Goal: Transaction & Acquisition: Purchase product/service

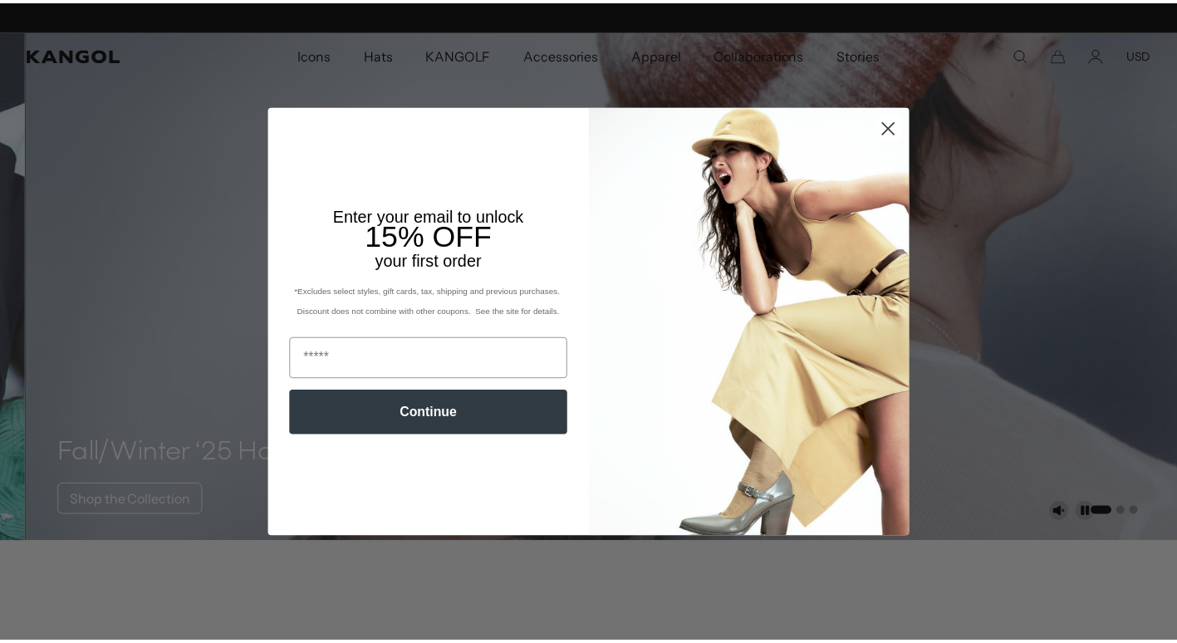
scroll to position [0, 342]
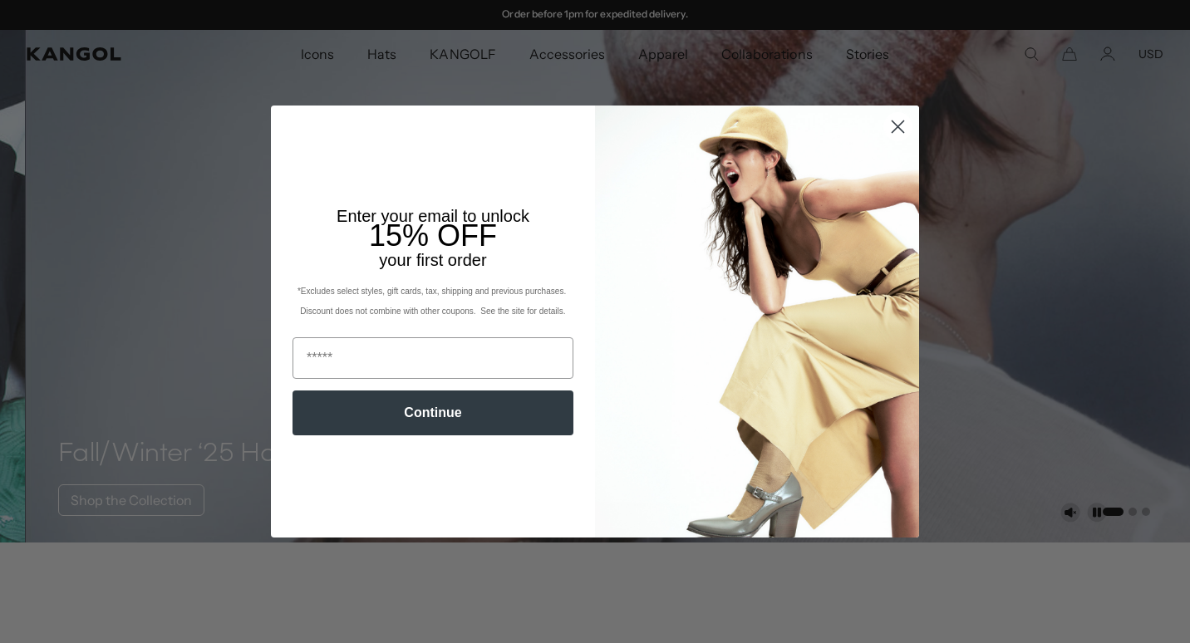
click at [892, 127] on icon "Close dialog" at bounding box center [898, 126] width 12 height 12
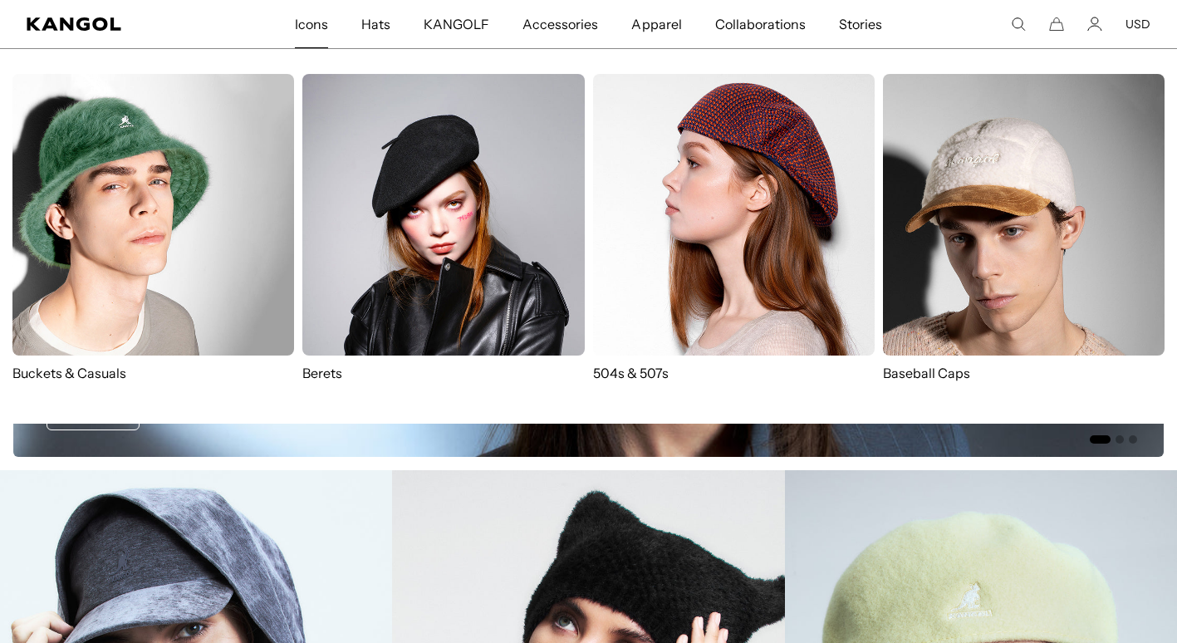
scroll to position [0, 0]
click at [102, 368] on p "Buckets & Casuals" at bounding box center [153, 373] width 282 height 18
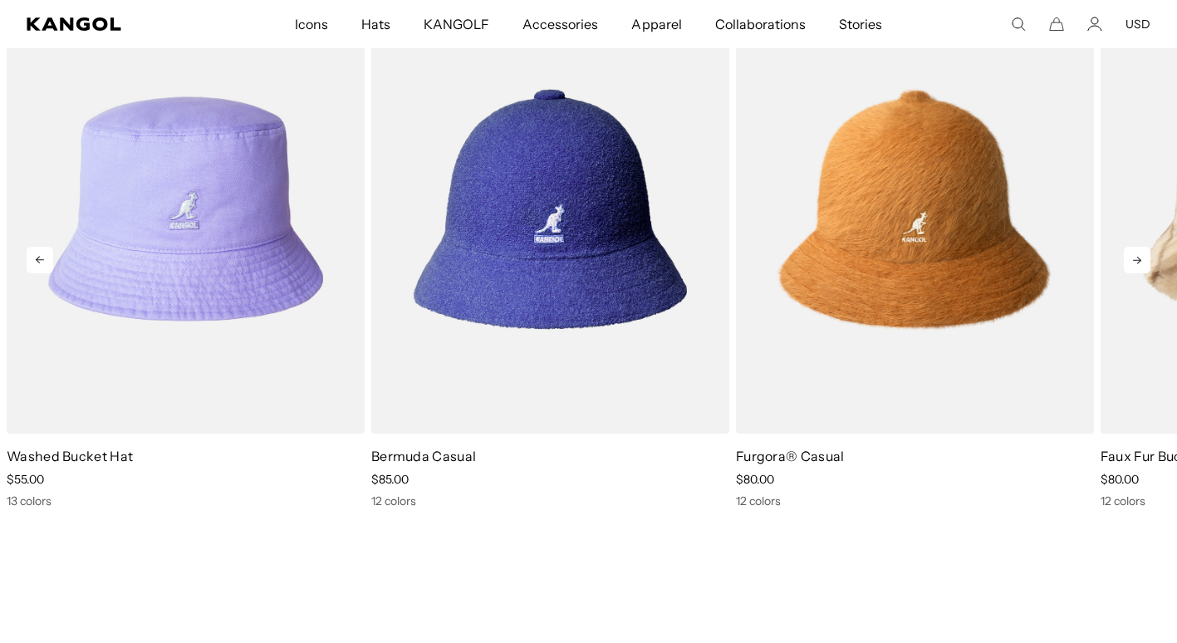
scroll to position [0, 342]
click at [1141, 258] on icon at bounding box center [1137, 260] width 27 height 27
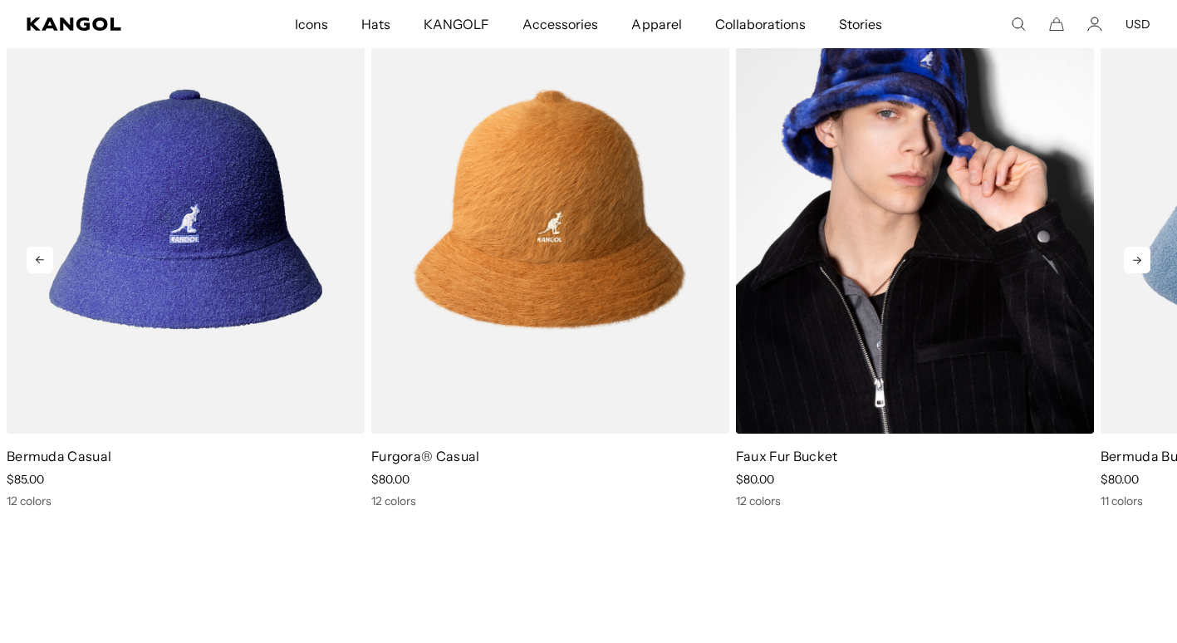
click at [1022, 249] on img "4 of 10" at bounding box center [915, 208] width 358 height 449
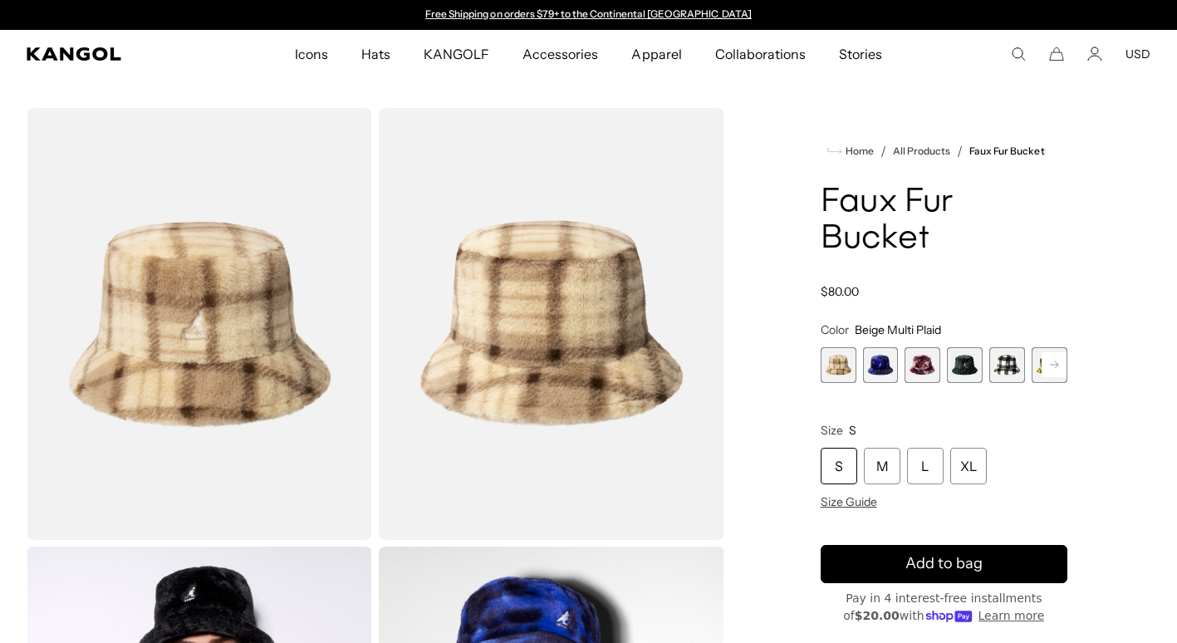
click at [912, 362] on span "3 of 12" at bounding box center [923, 365] width 36 height 36
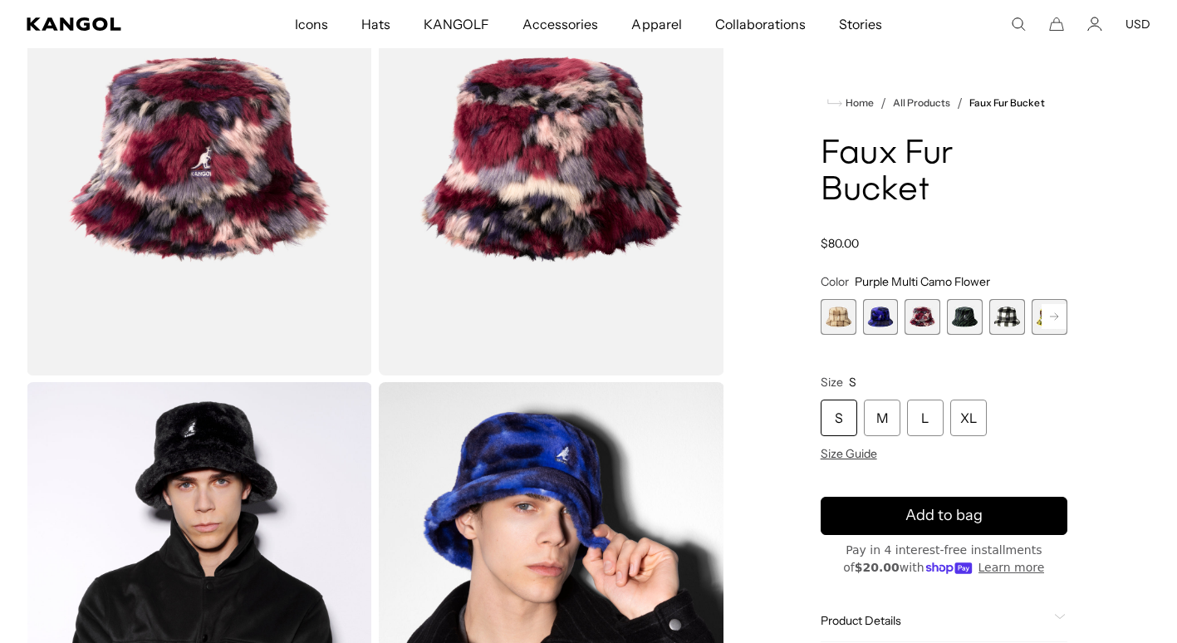
scroll to position [83, 0]
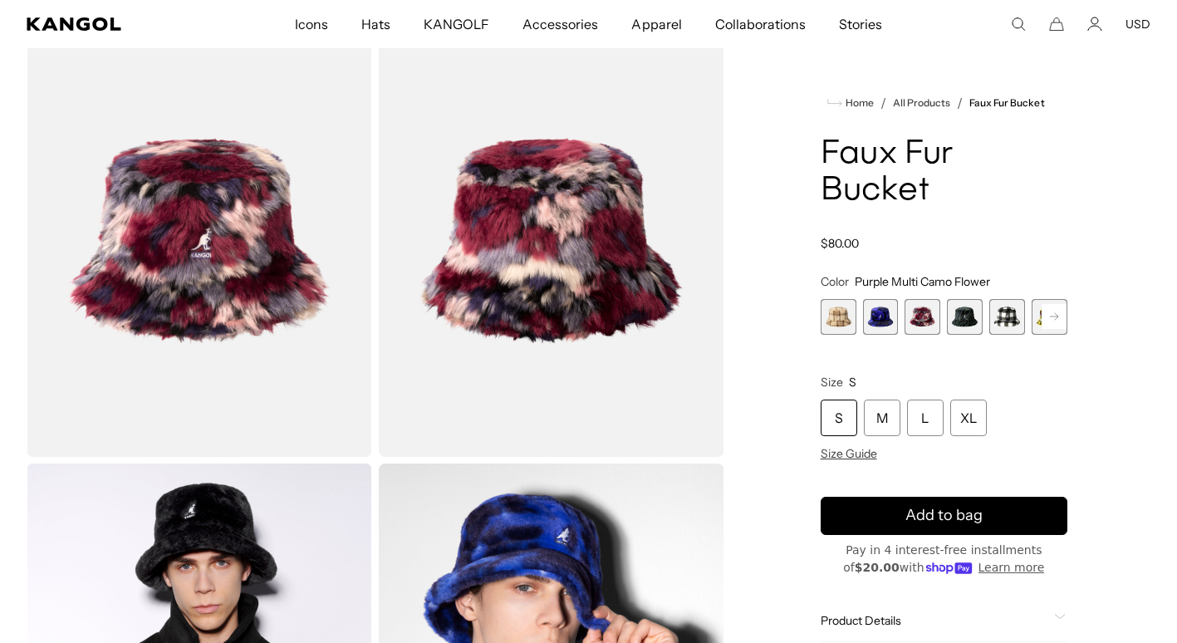
click at [1006, 312] on span "5 of 12" at bounding box center [1007, 317] width 36 height 36
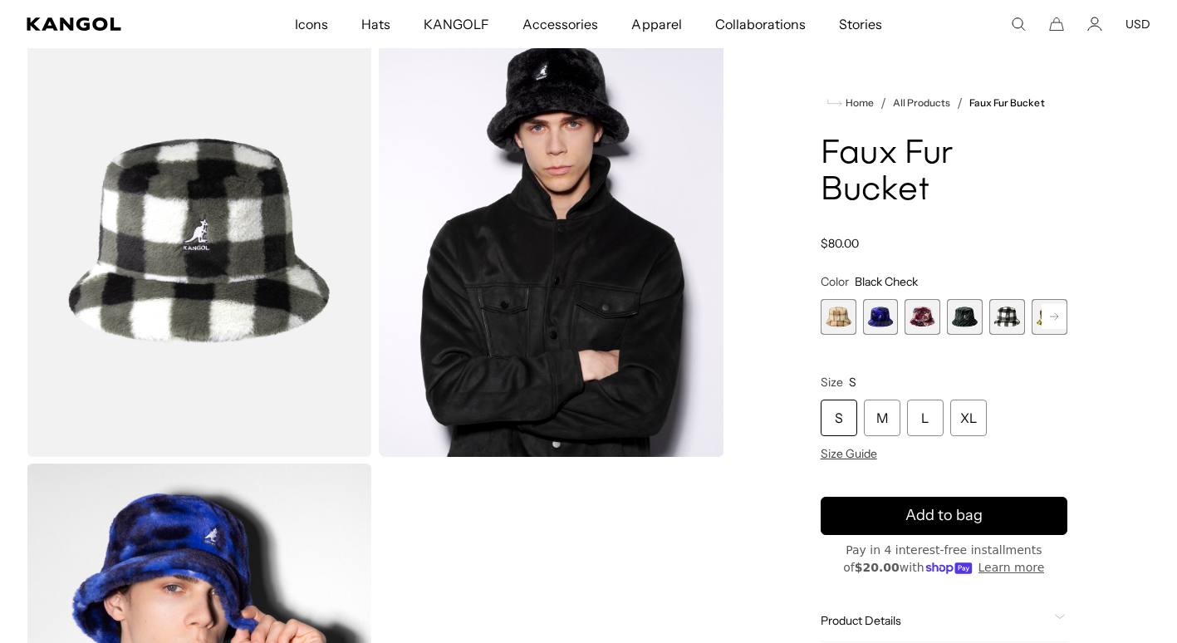
click at [1048, 321] on rect at bounding box center [1054, 316] width 25 height 25
click at [1010, 315] on span "6 of 12" at bounding box center [1007, 317] width 36 height 36
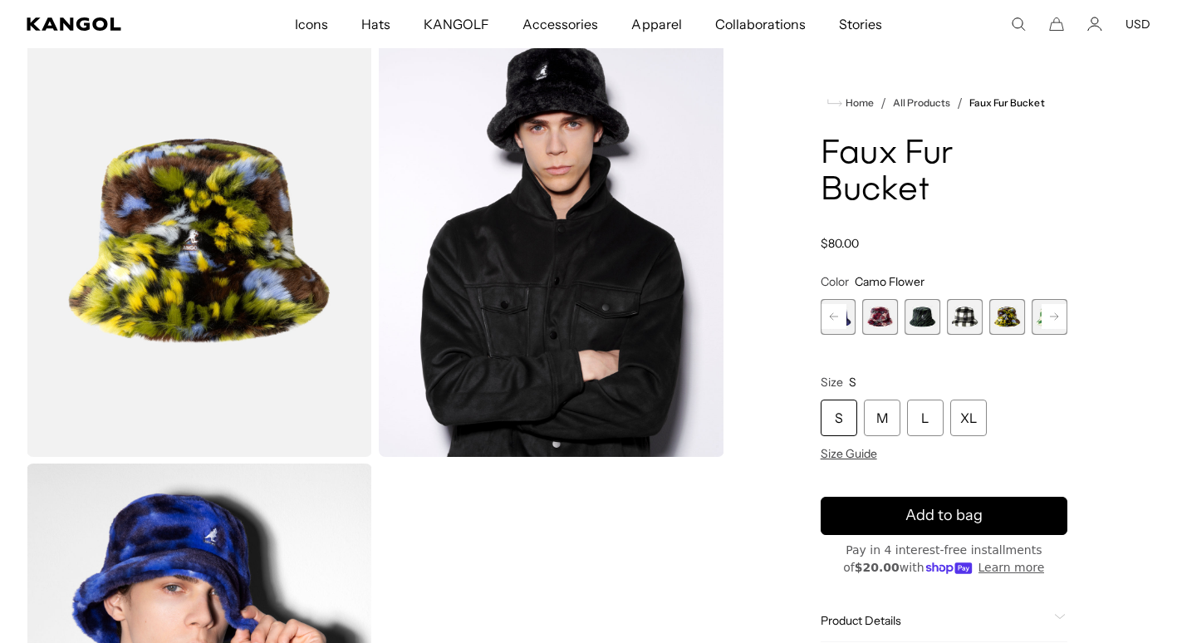
click at [1059, 318] on rect at bounding box center [1054, 316] width 25 height 25
click at [1010, 316] on span "7 of 12" at bounding box center [1007, 317] width 36 height 36
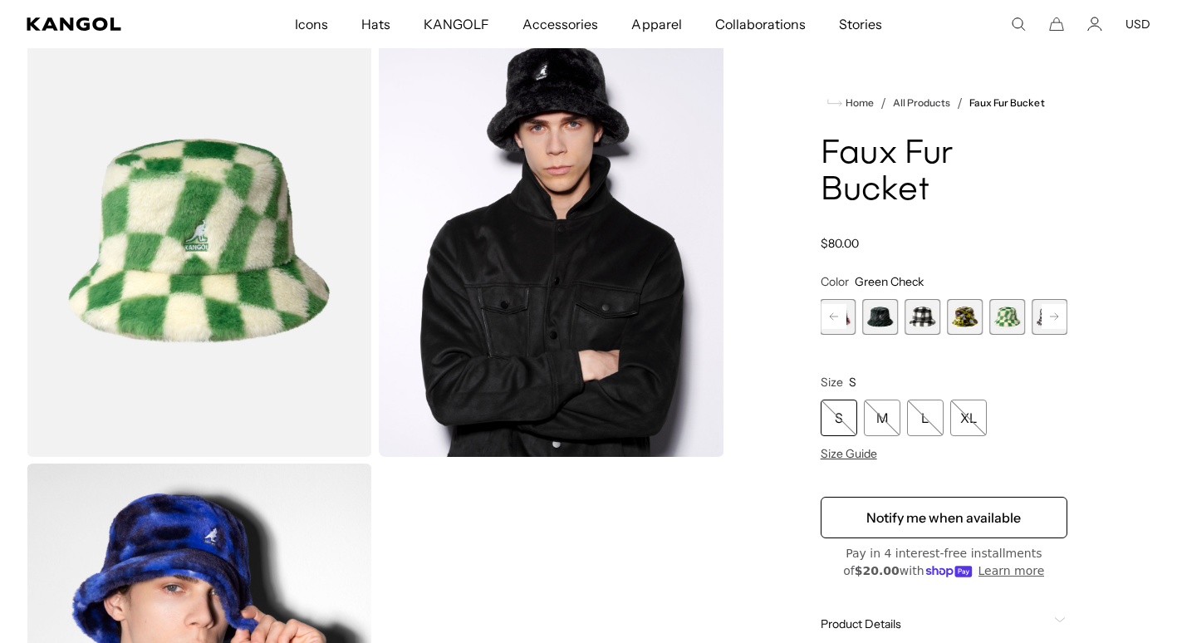
scroll to position [0, 342]
click at [1052, 316] on rect at bounding box center [1054, 316] width 25 height 25
click at [1012, 310] on span "8 of 12" at bounding box center [1007, 317] width 36 height 36
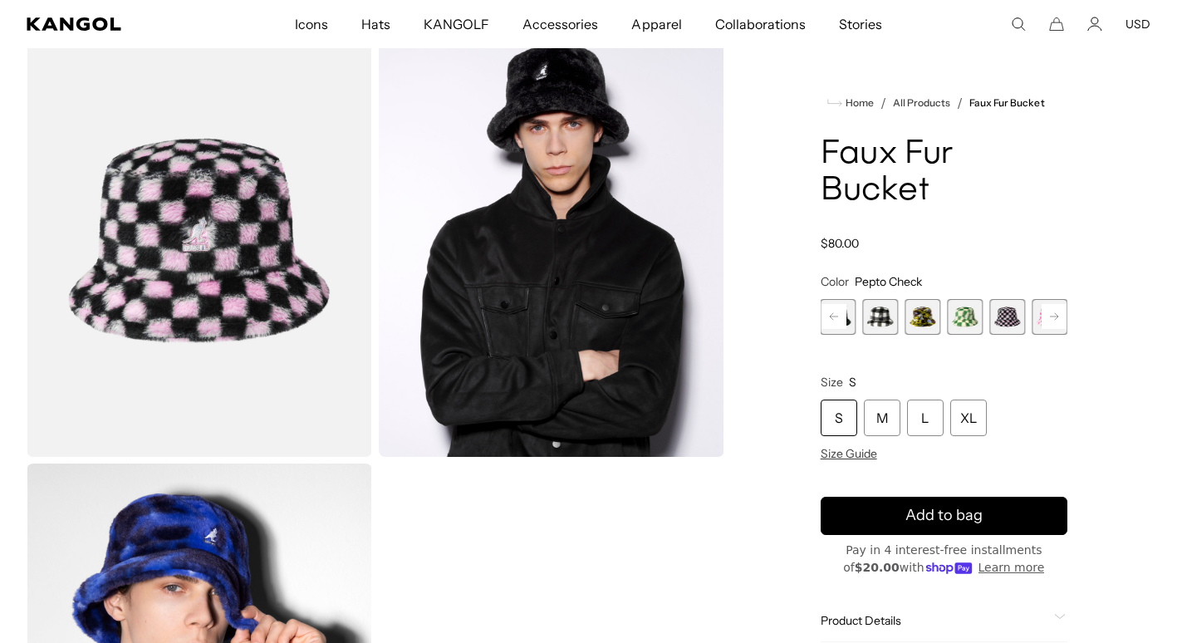
click at [1048, 312] on rect at bounding box center [1054, 316] width 25 height 25
click at [1003, 312] on span "10 of 12" at bounding box center [1007, 317] width 36 height 36
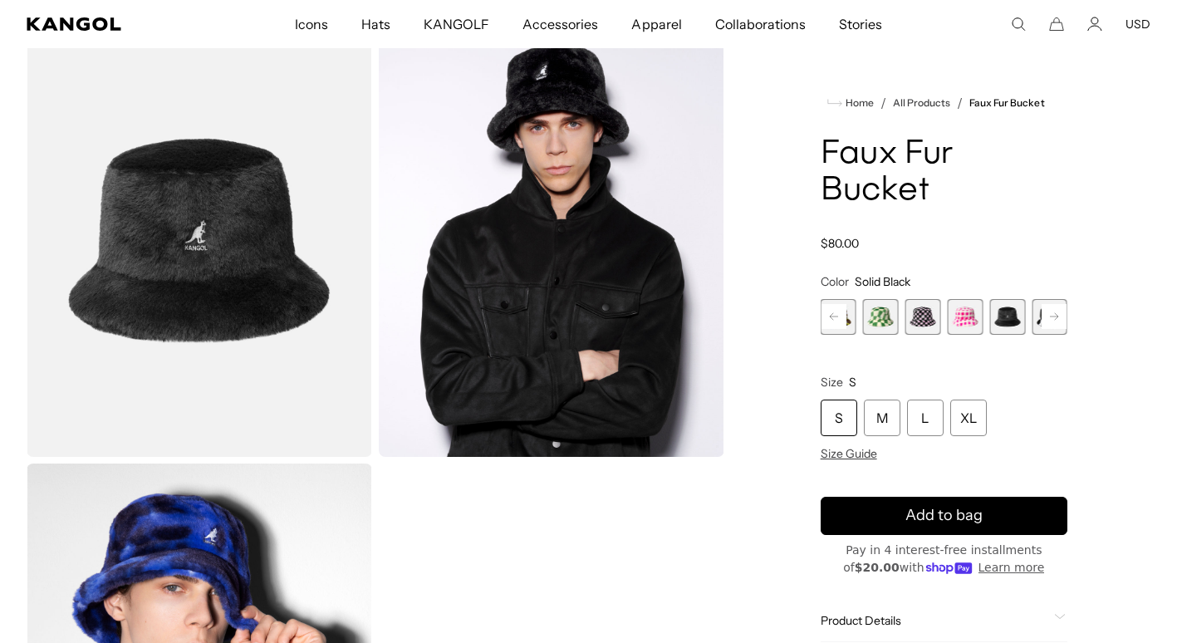
click at [1051, 316] on icon at bounding box center [1054, 316] width 8 height 7
click at [1023, 312] on span "11 of 12" at bounding box center [1007, 317] width 36 height 36
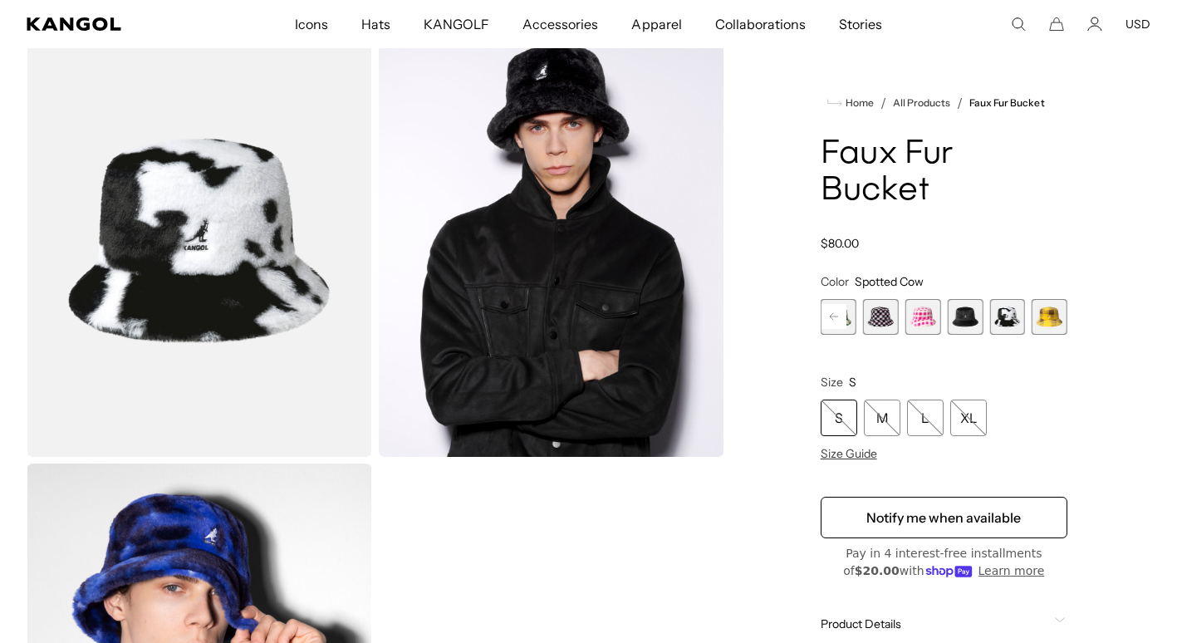
scroll to position [0, 342]
click at [1043, 314] on span "12 of 12" at bounding box center [1050, 317] width 36 height 36
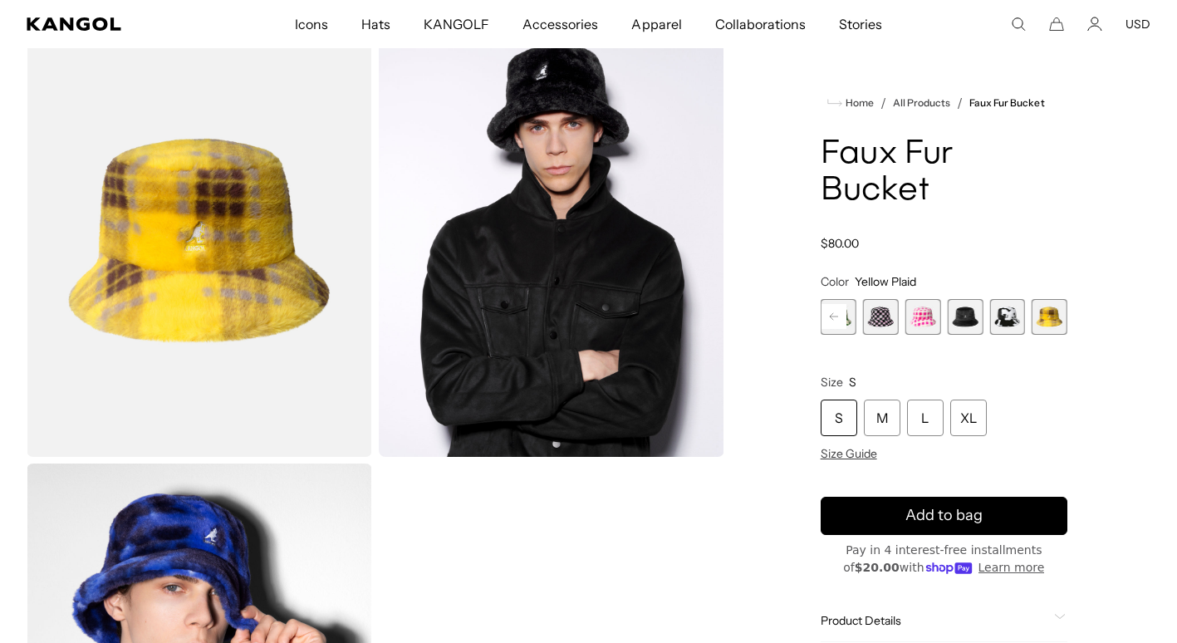
click at [1005, 314] on span "11 of 12" at bounding box center [1007, 317] width 36 height 36
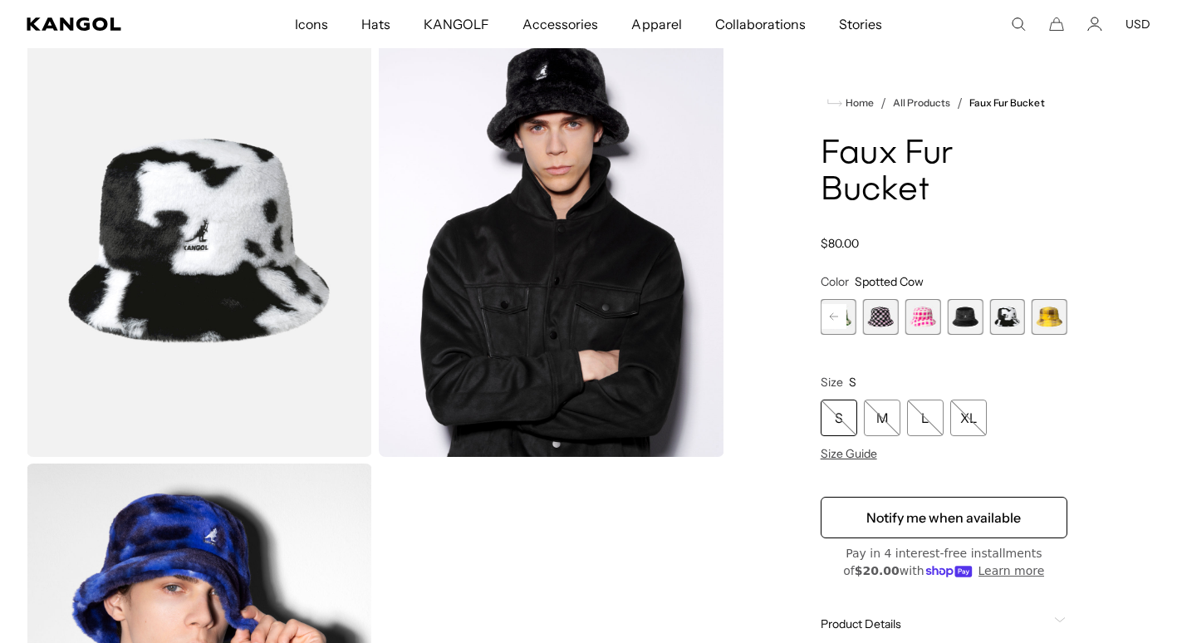
click at [830, 312] on rect at bounding box center [834, 316] width 25 height 25
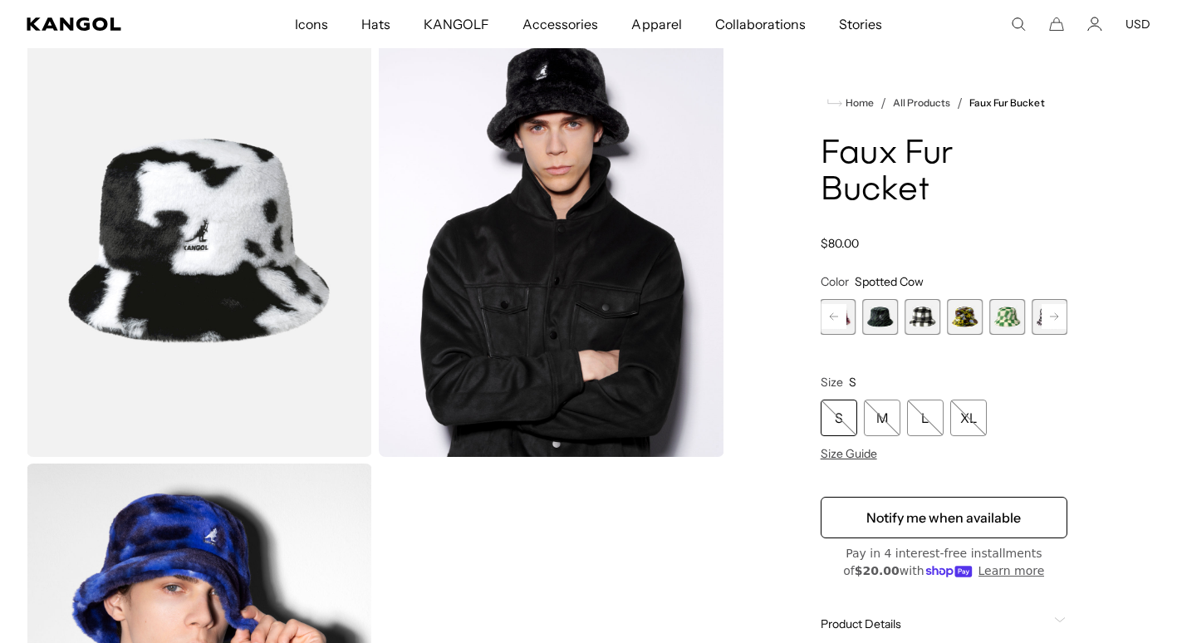
click at [830, 312] on rect at bounding box center [834, 316] width 25 height 25
click at [830, 312] on span "1 of 12" at bounding box center [839, 317] width 36 height 36
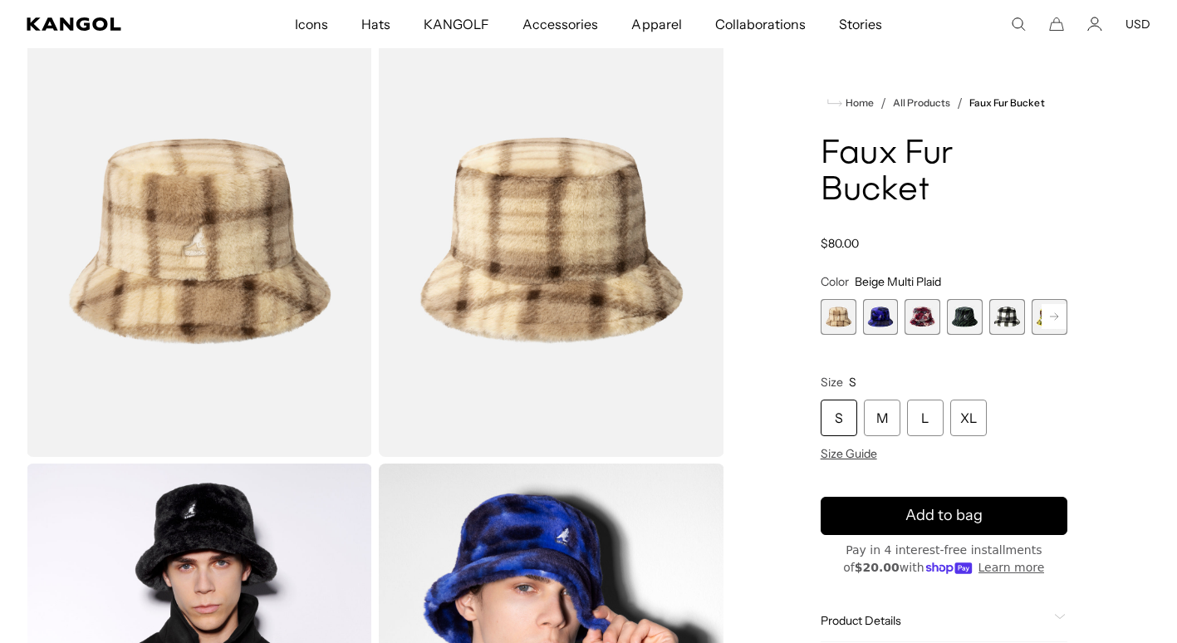
click at [924, 314] on span "3 of 12" at bounding box center [923, 317] width 36 height 36
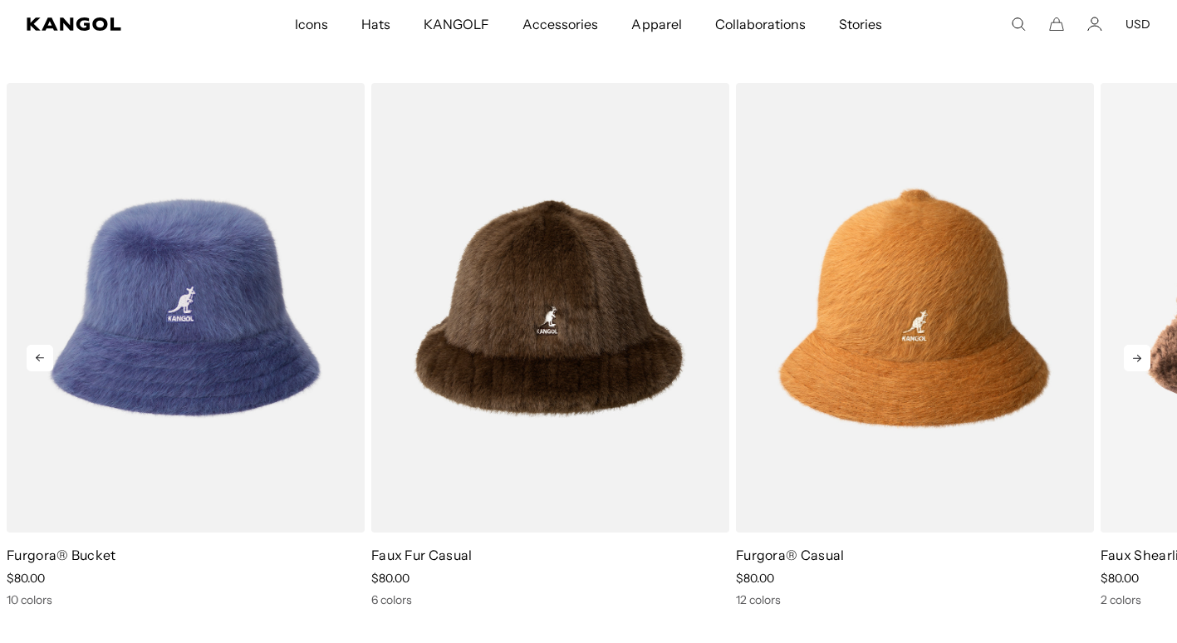
click at [1140, 359] on icon at bounding box center [1137, 358] width 8 height 7
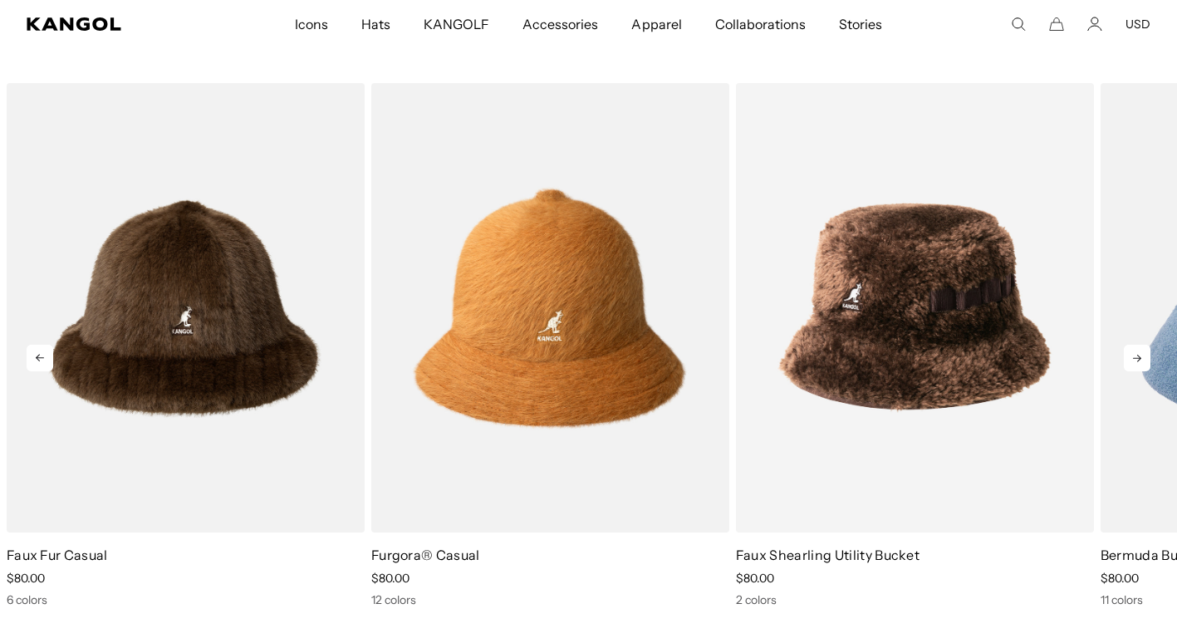
click at [1143, 356] on icon at bounding box center [1137, 358] width 27 height 27
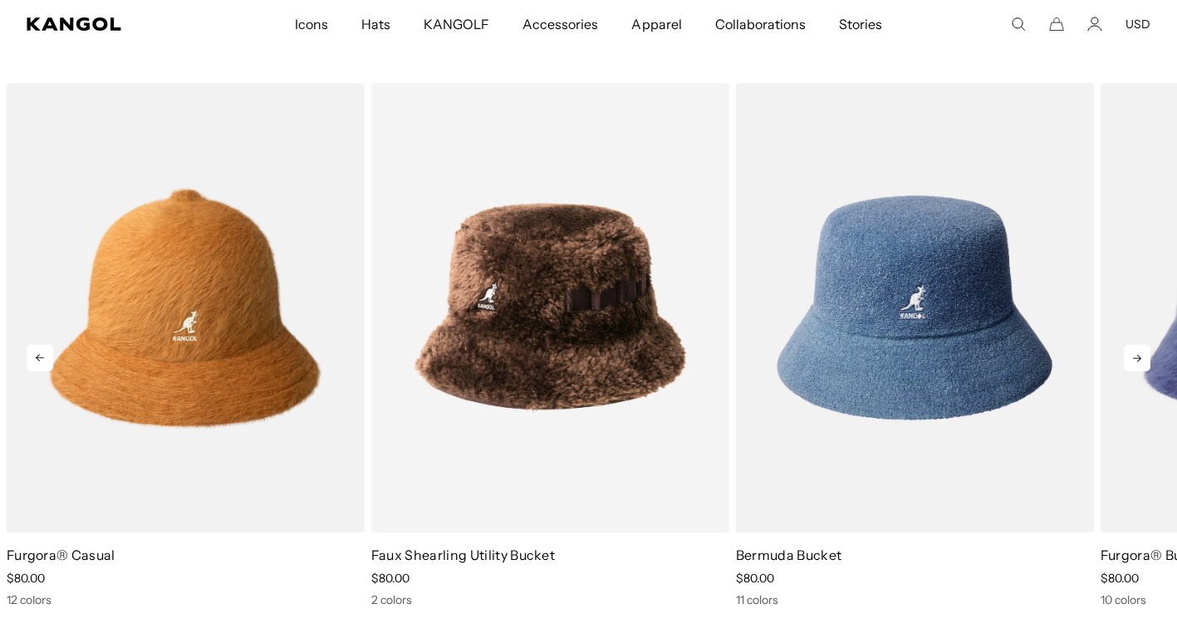
click at [1136, 356] on icon at bounding box center [1137, 358] width 27 height 27
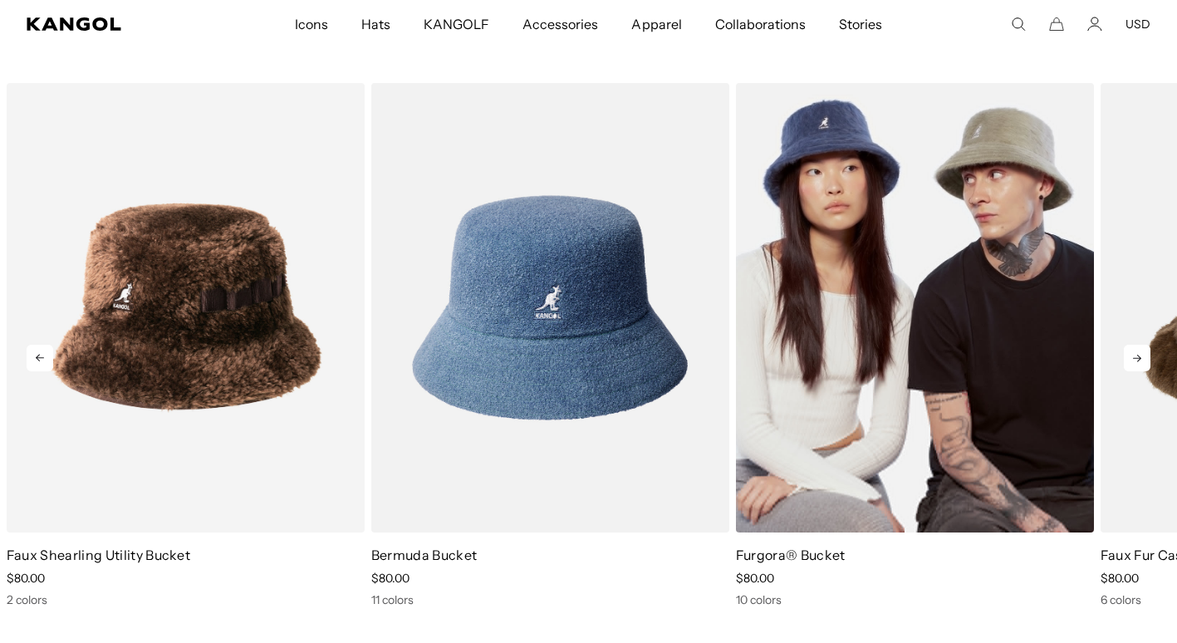
scroll to position [0, 342]
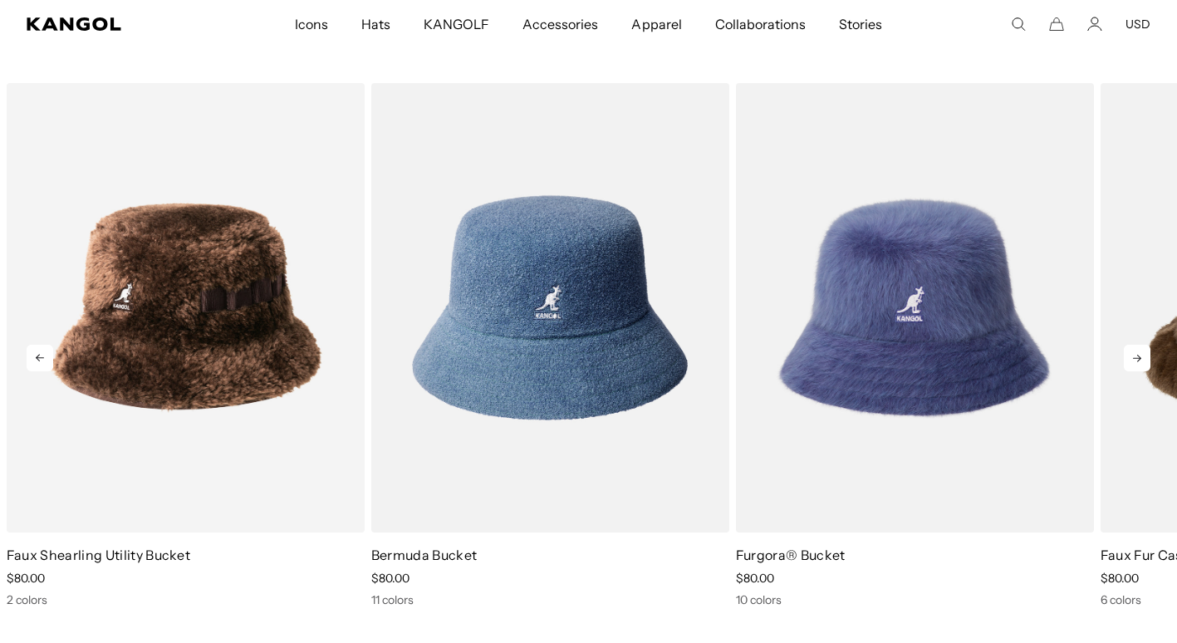
click at [1135, 355] on icon at bounding box center [1137, 358] width 27 height 27
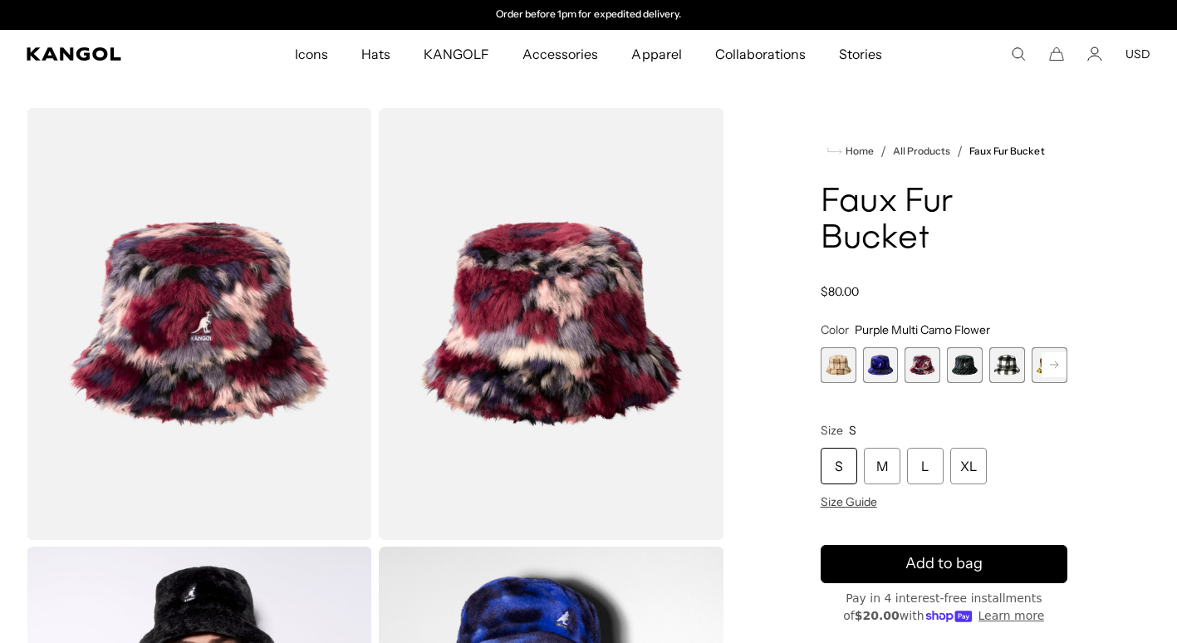
click at [238, 317] on img "Gallery Viewer" at bounding box center [200, 324] width 346 height 432
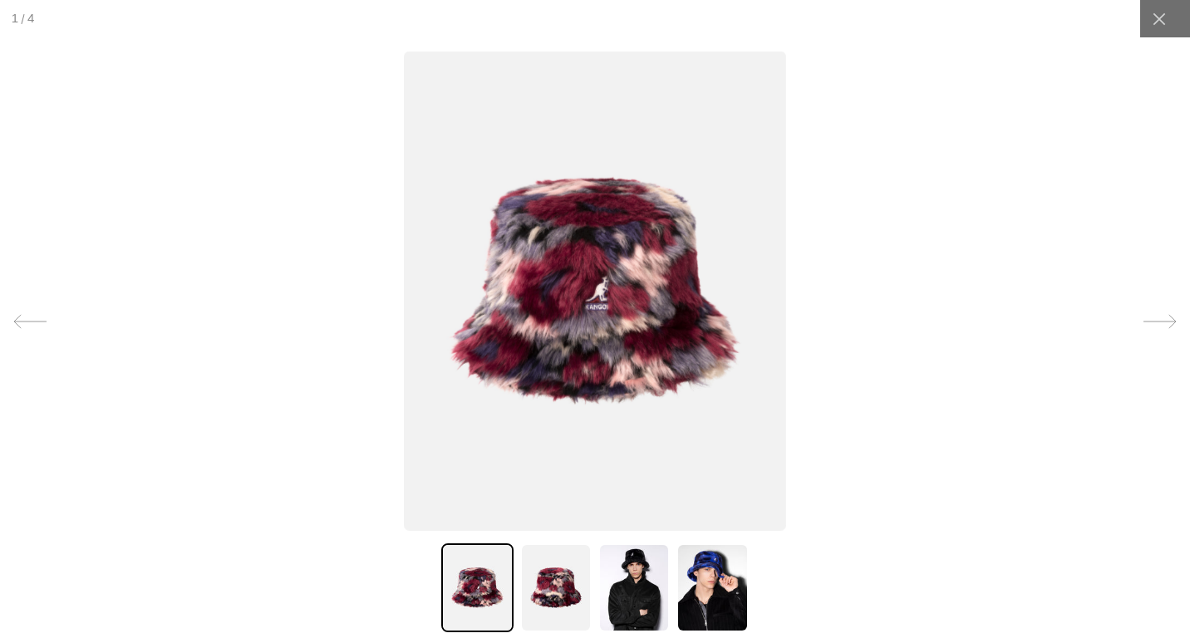
scroll to position [0, 0]
click at [539, 580] on img at bounding box center [555, 587] width 71 height 89
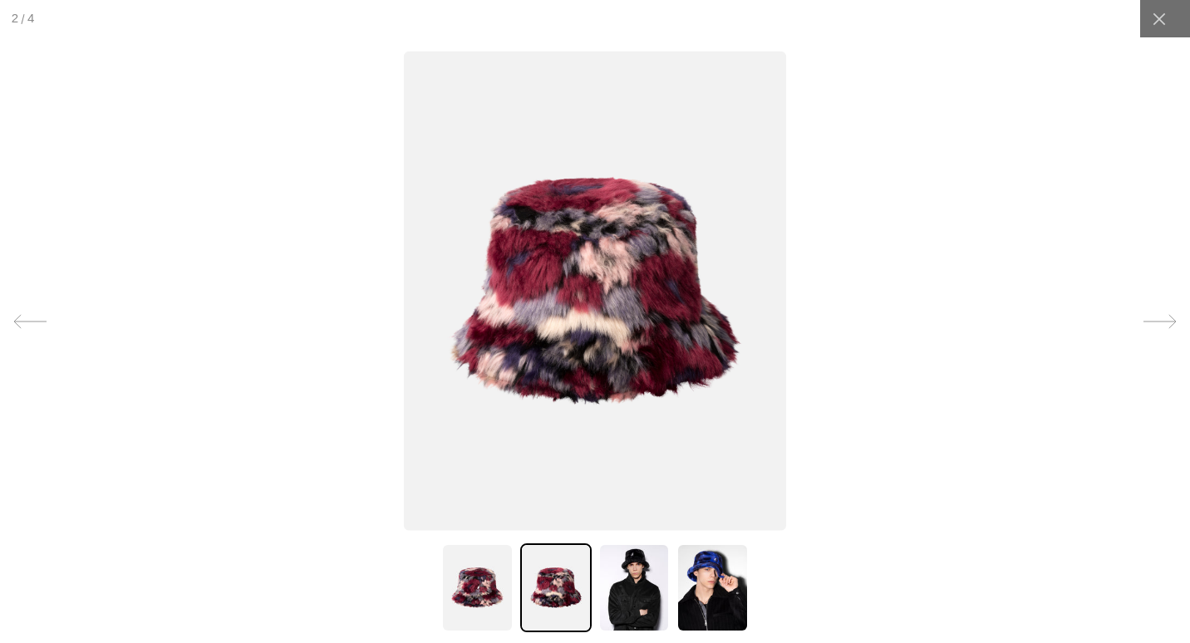
scroll to position [0, 342]
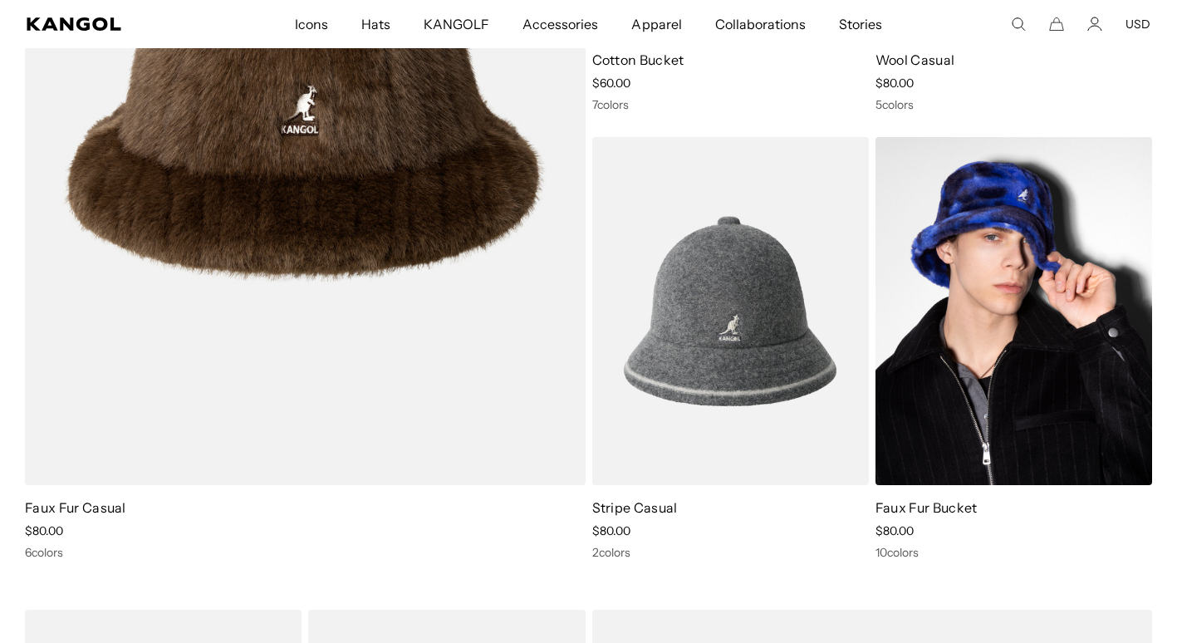
scroll to position [0, 342]
click at [1035, 313] on img at bounding box center [1014, 310] width 277 height 347
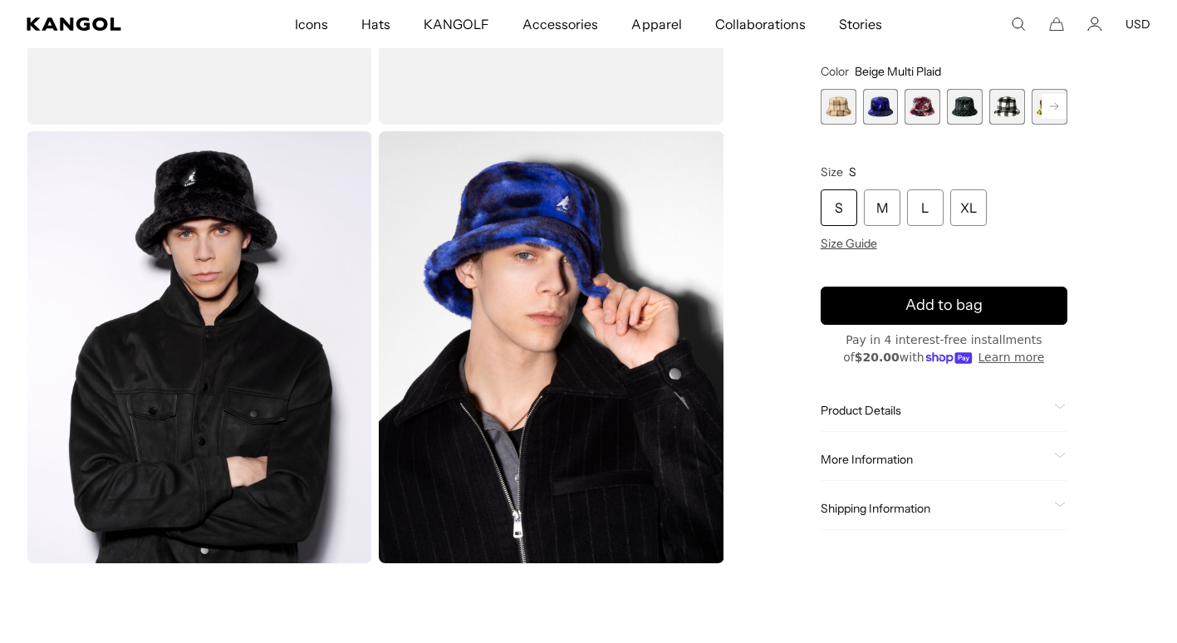
click at [928, 105] on span "3 of 12" at bounding box center [923, 107] width 36 height 36
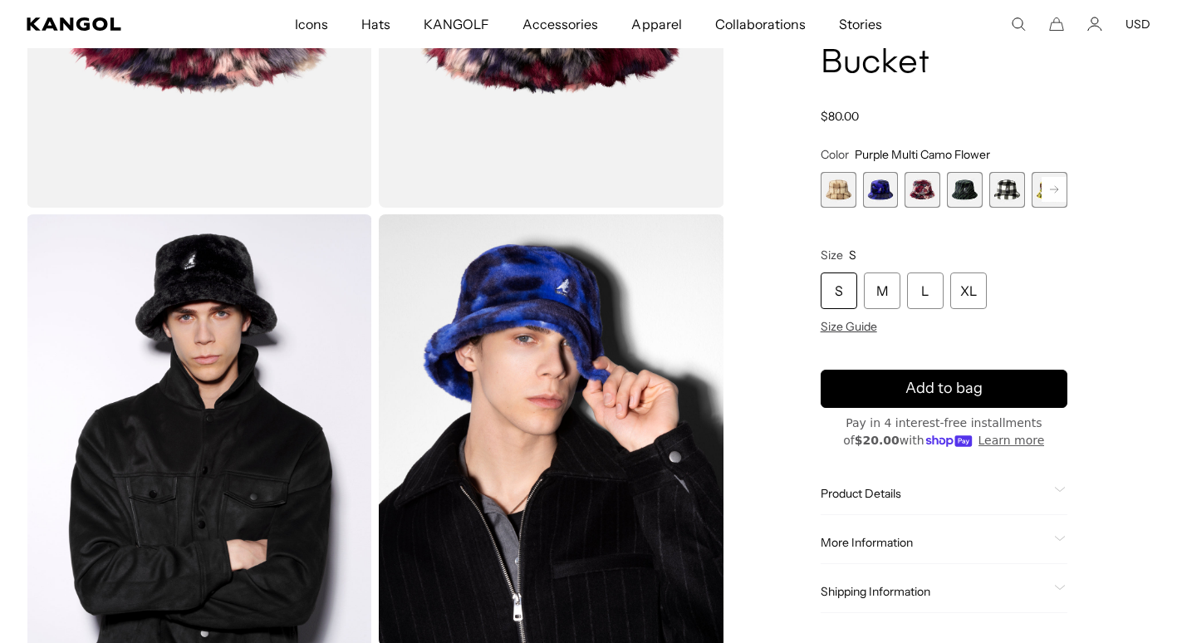
click at [1061, 488] on icon at bounding box center [1060, 490] width 12 height 6
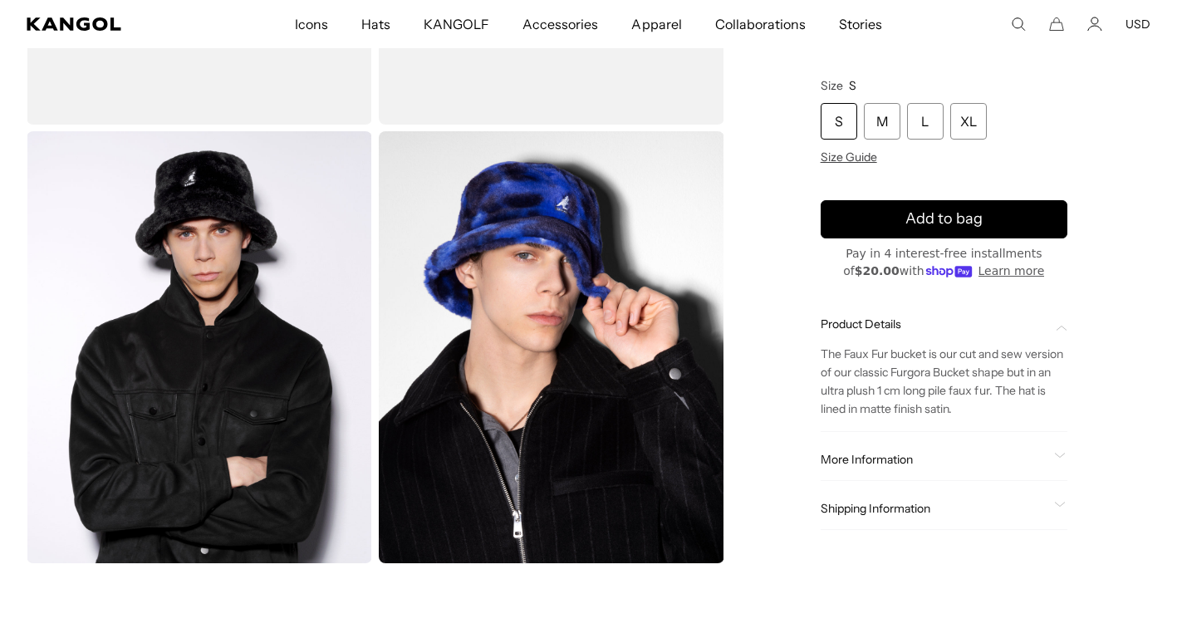
click at [1062, 456] on icon at bounding box center [1060, 456] width 12 height 6
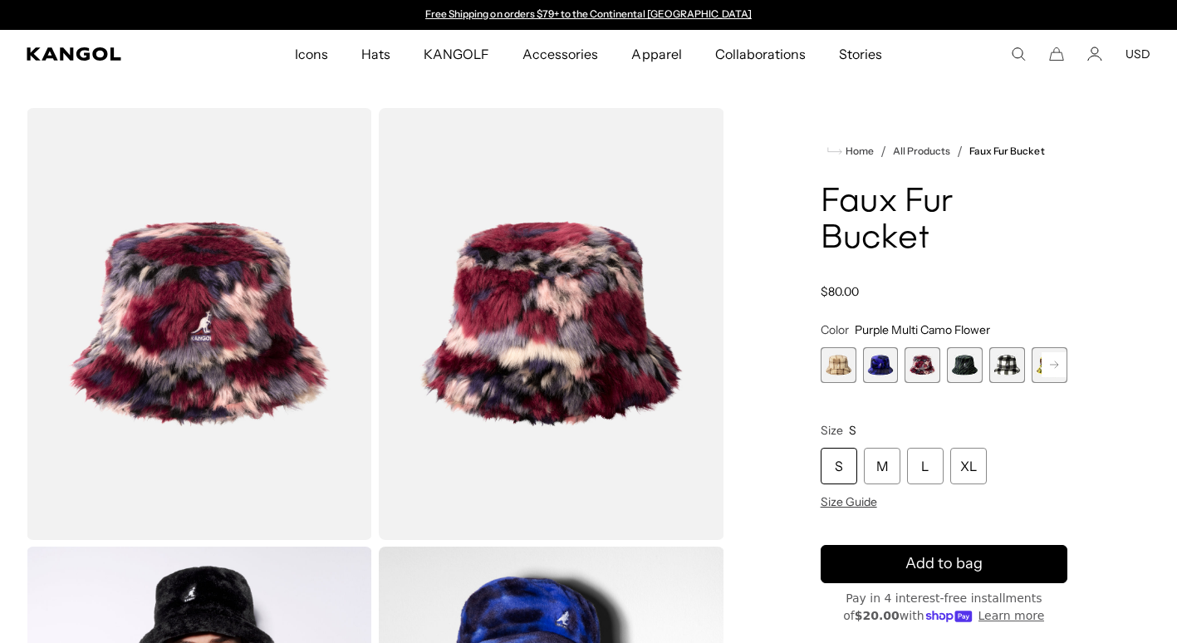
click at [835, 364] on span "1 of 12" at bounding box center [839, 365] width 36 height 36
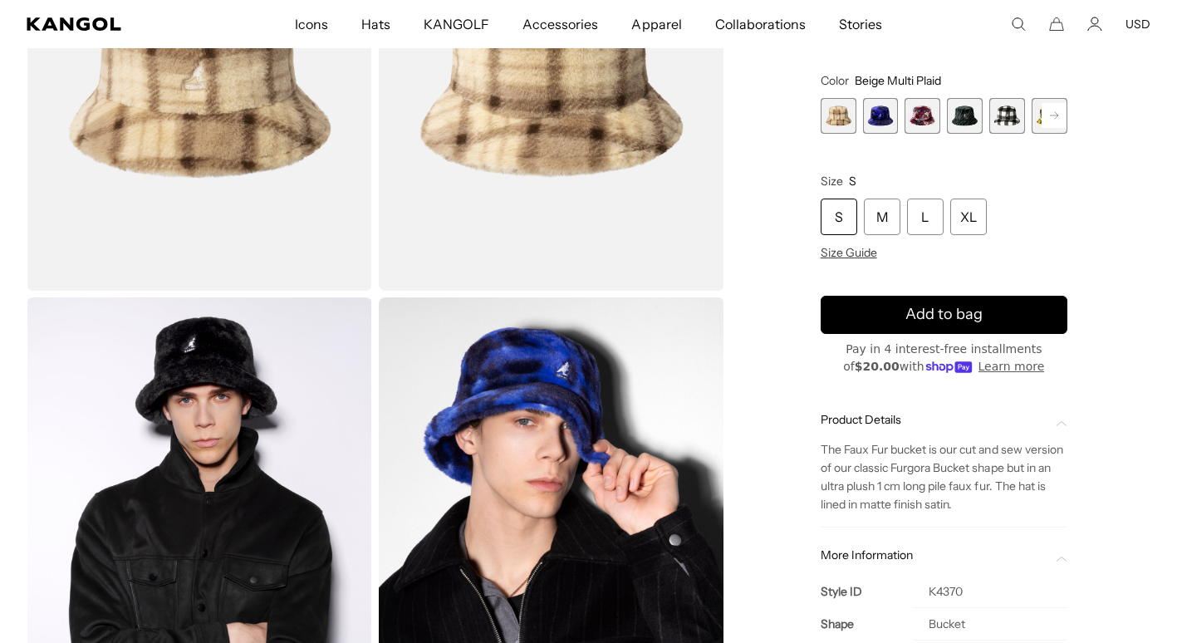
scroll to position [0, 342]
